Goal: Check status: Check status

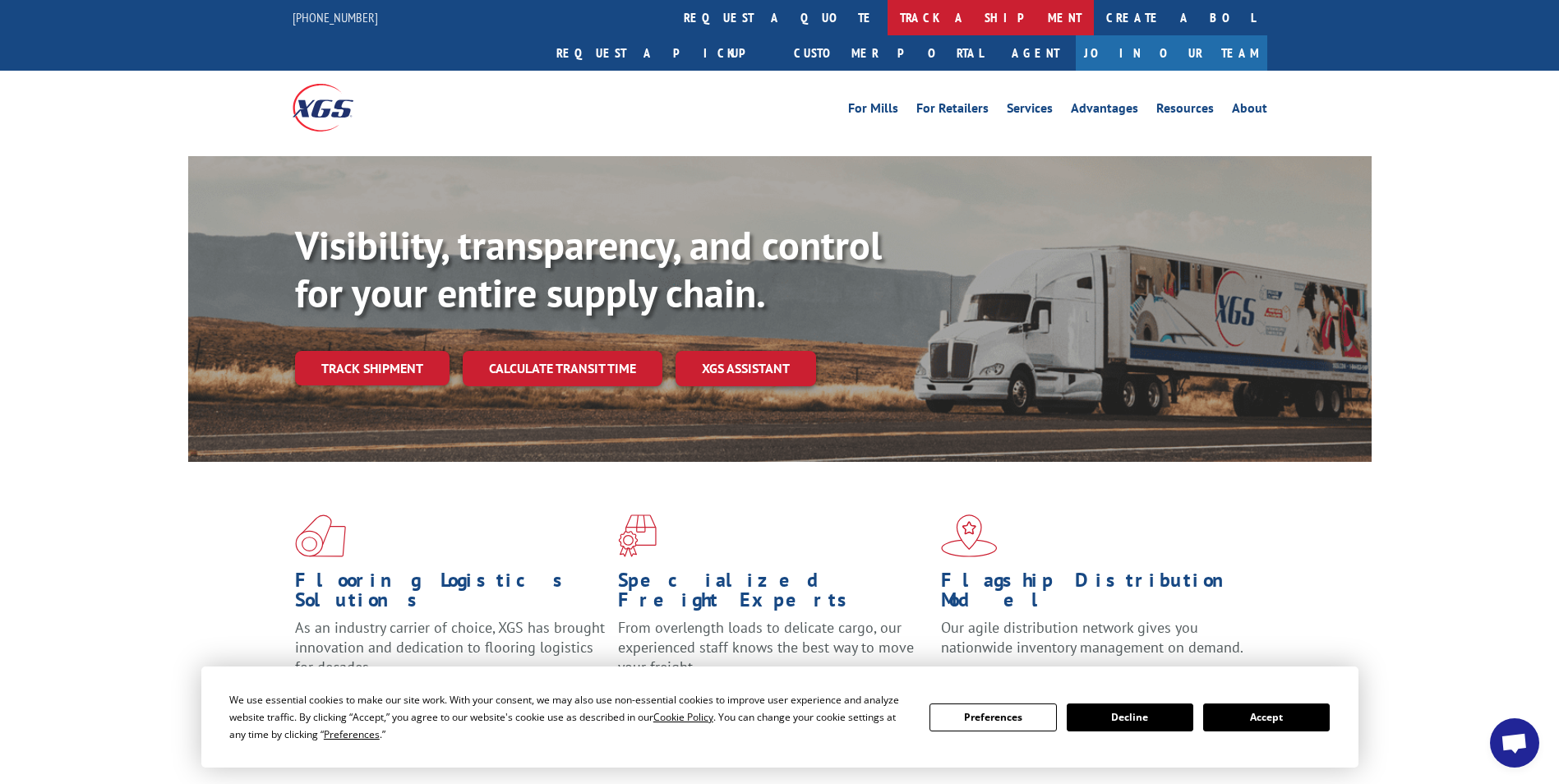
click at [887, 21] on link "track a shipment" at bounding box center [990, 17] width 206 height 35
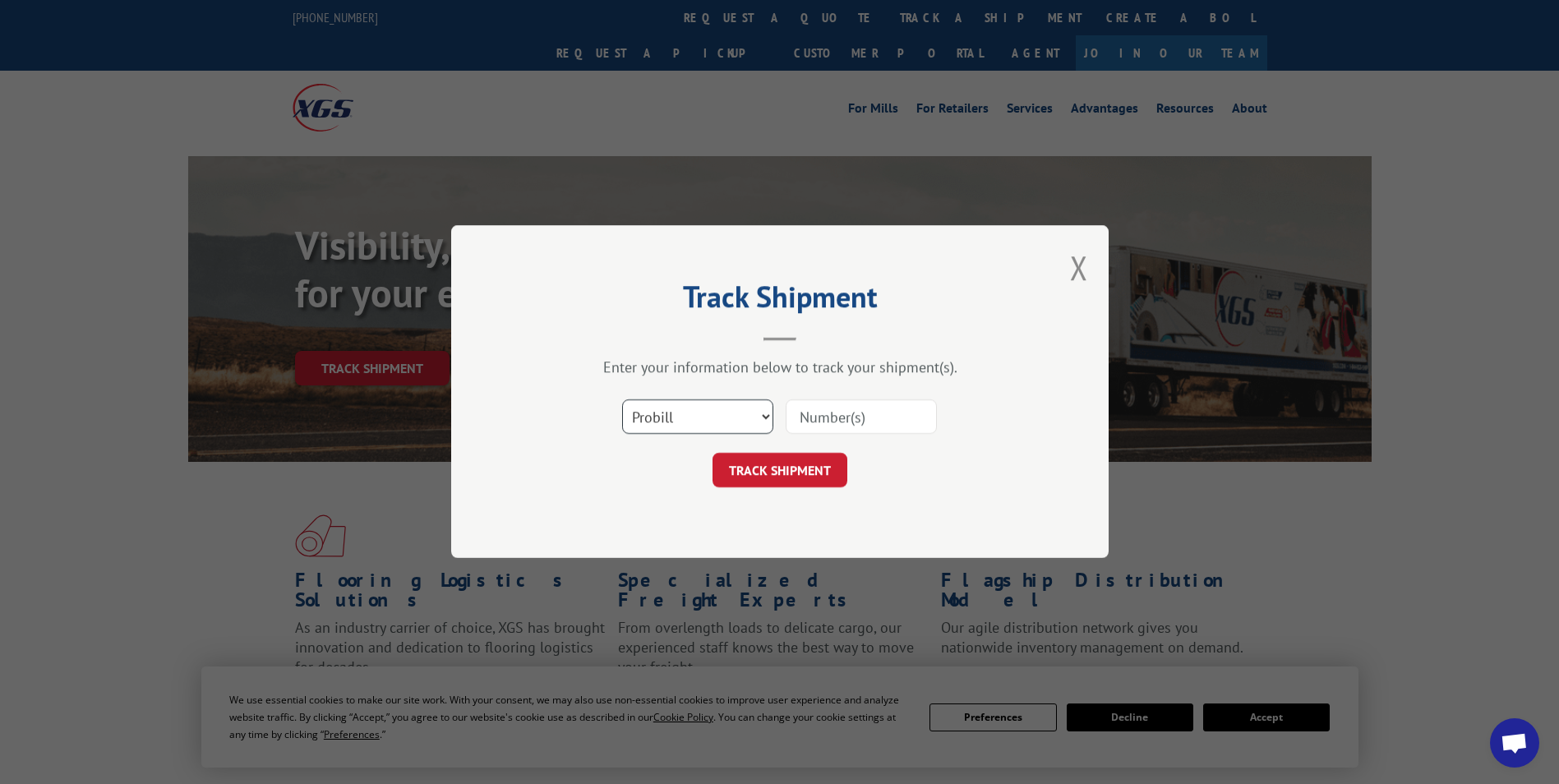
click at [763, 413] on select "Select category... Probill BOL PO" at bounding box center [698, 417] width 151 height 35
select select "po"
click at [622, 400] on select "Select category... Probill BOL PO" at bounding box center [698, 417] width 151 height 35
click at [832, 417] on input at bounding box center [861, 417] width 151 height 35
type input "014119AJ"
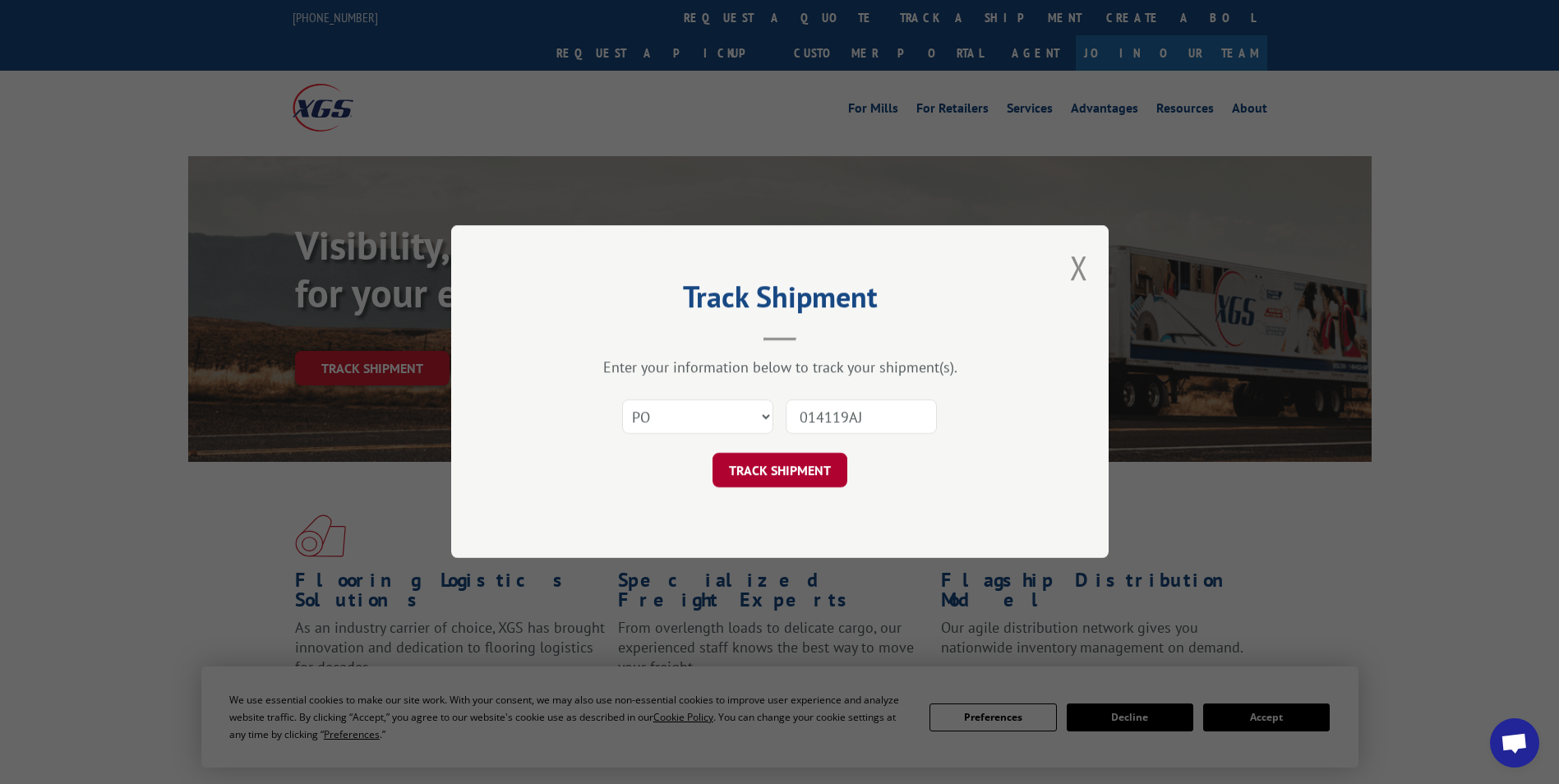
click at [809, 472] on button "TRACK SHIPMENT" at bounding box center [780, 471] width 135 height 35
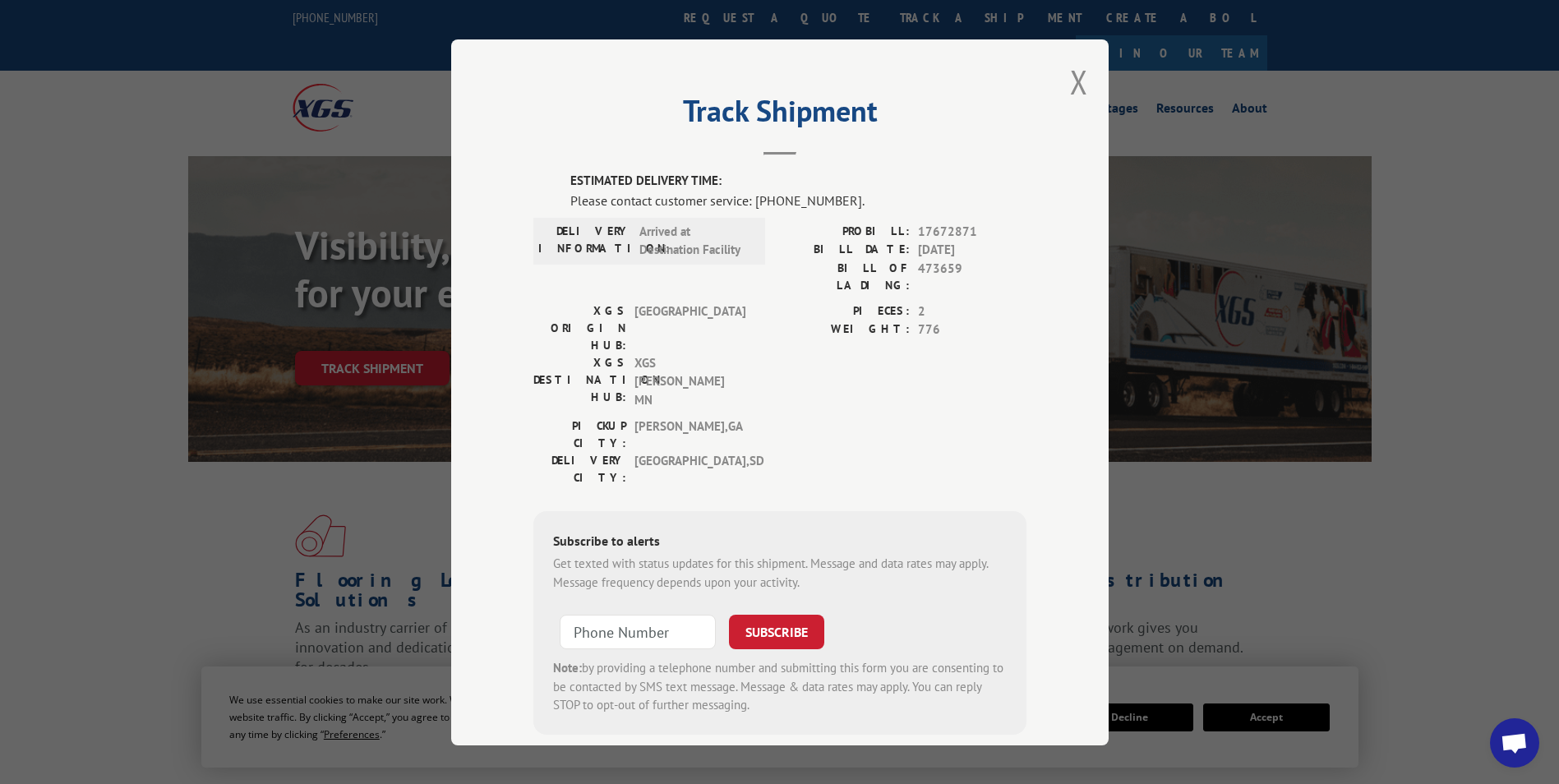
click at [925, 266] on span "473659" at bounding box center [972, 276] width 108 height 35
drag, startPoint x: 925, startPoint y: 266, endPoint x: 984, endPoint y: 326, distance: 84.1
click at [984, 326] on div "PIECES: 2 WEIGHT: 776" at bounding box center [903, 359] width 246 height 115
click at [1075, 83] on button "Close modal" at bounding box center [1079, 81] width 18 height 44
